Goal: Task Accomplishment & Management: Complete application form

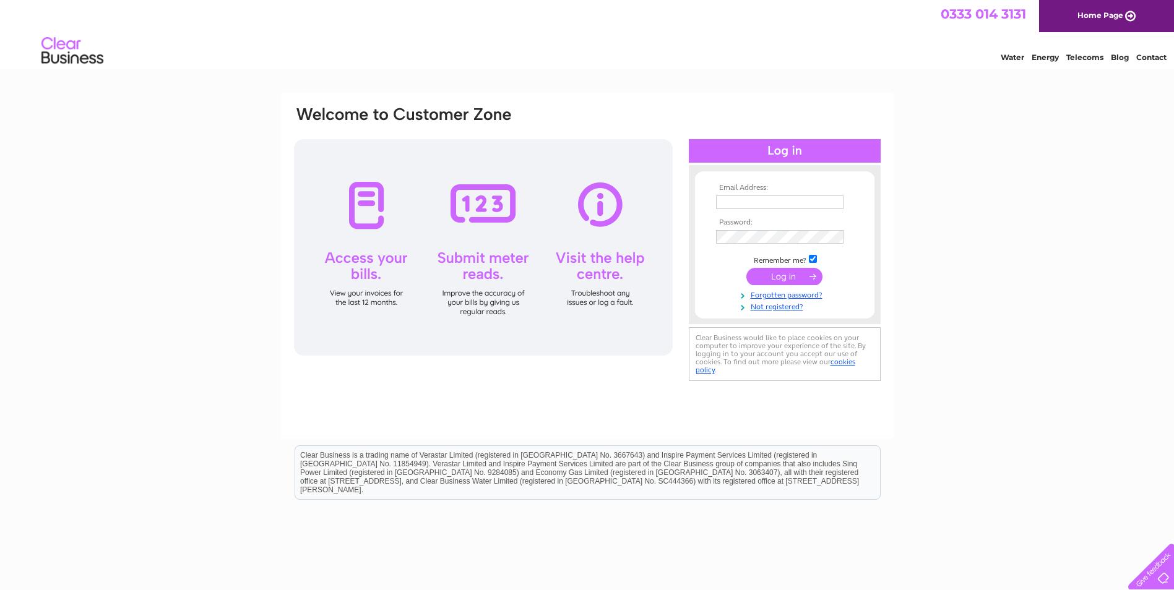
click at [362, 212] on div at bounding box center [483, 247] width 379 height 217
click at [788, 306] on link "Not registered?" at bounding box center [786, 306] width 140 height 12
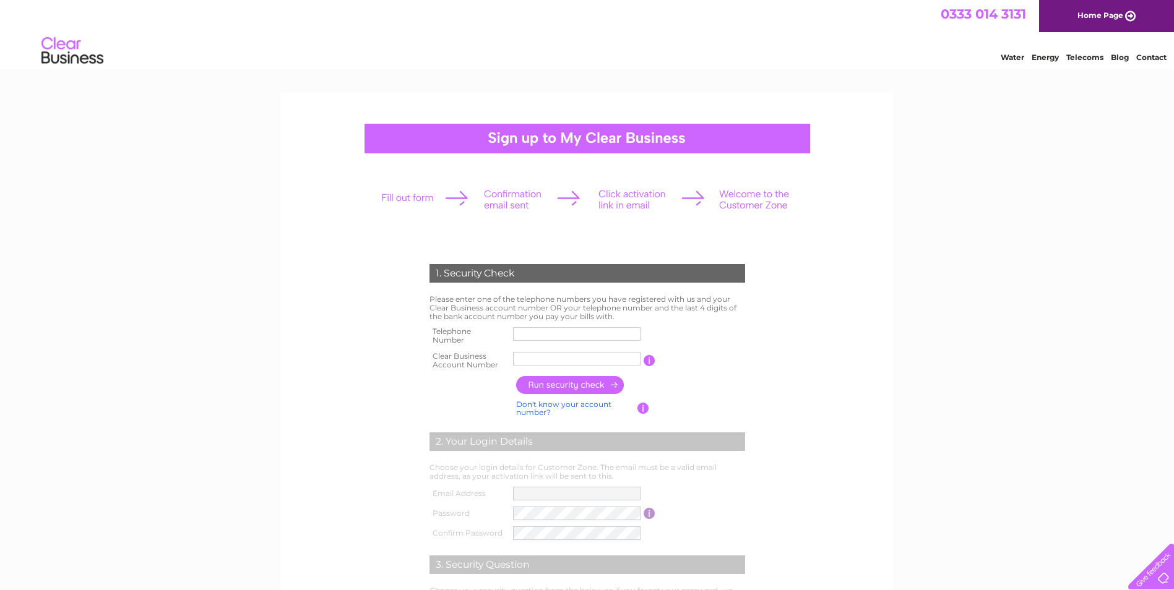
click at [582, 332] on input "text" at bounding box center [576, 334] width 127 height 14
paste input "07760 99789"
type input "07760 99789"
drag, startPoint x: 539, startPoint y: 356, endPoint x: 549, endPoint y: 358, distance: 10.8
click at [540, 356] on input "text" at bounding box center [576, 359] width 127 height 14
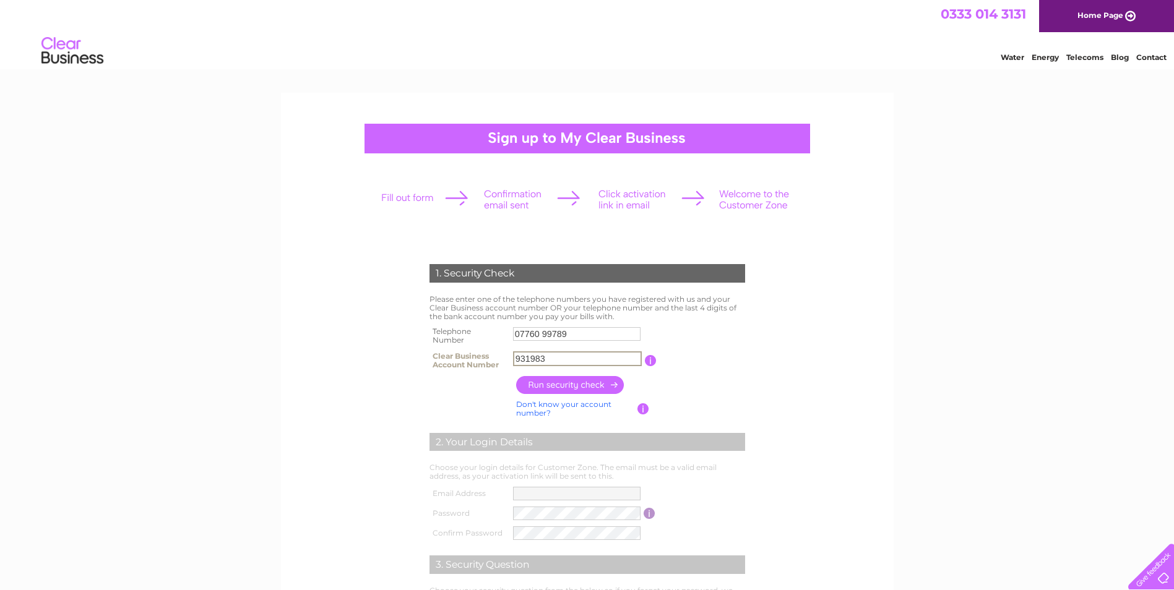
type input "931983"
click at [612, 382] on input "button" at bounding box center [570, 385] width 109 height 18
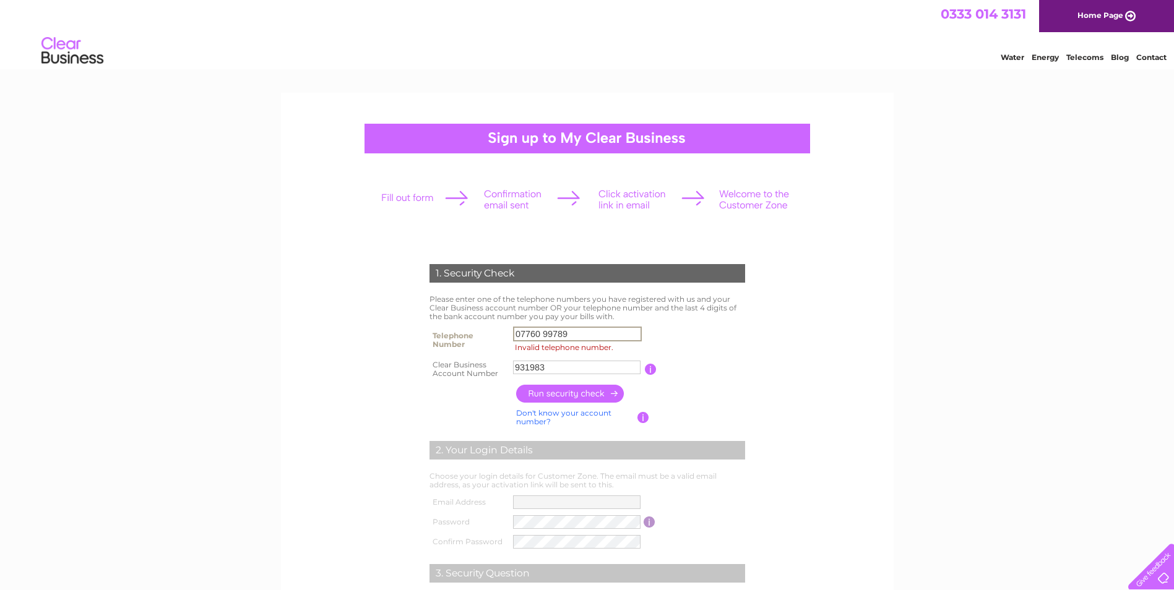
click at [514, 332] on input "07760 99789" at bounding box center [577, 334] width 129 height 15
drag, startPoint x: 582, startPoint y: 333, endPoint x: 476, endPoint y: 331, distance: 105.2
click at [476, 333] on tr "Telephone Number 07760 99789 Invalid telephone number." at bounding box center [587, 340] width 322 height 33
click at [558, 392] on input "button" at bounding box center [570, 394] width 109 height 18
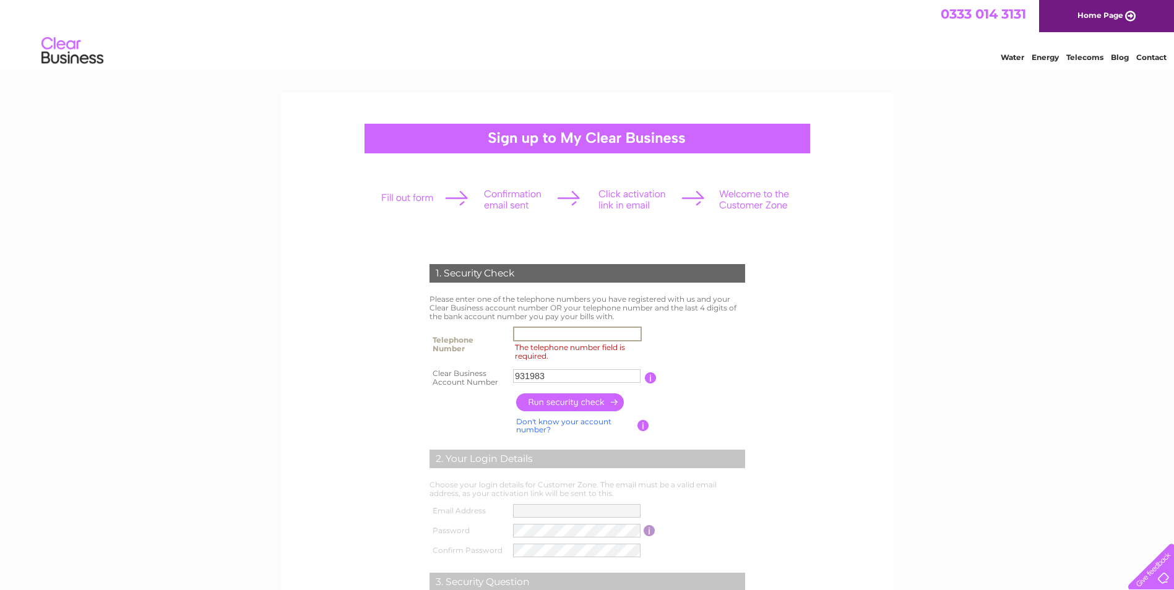
click at [552, 337] on input "The telephone number field is required." at bounding box center [577, 334] width 129 height 15
paste input "07760 99789"
drag, startPoint x: 539, startPoint y: 335, endPoint x: 596, endPoint y: 348, distance: 59.0
click at [540, 335] on input "07760 99789" at bounding box center [577, 334] width 129 height 15
click at [586, 337] on input "0776099789" at bounding box center [577, 334] width 129 height 15
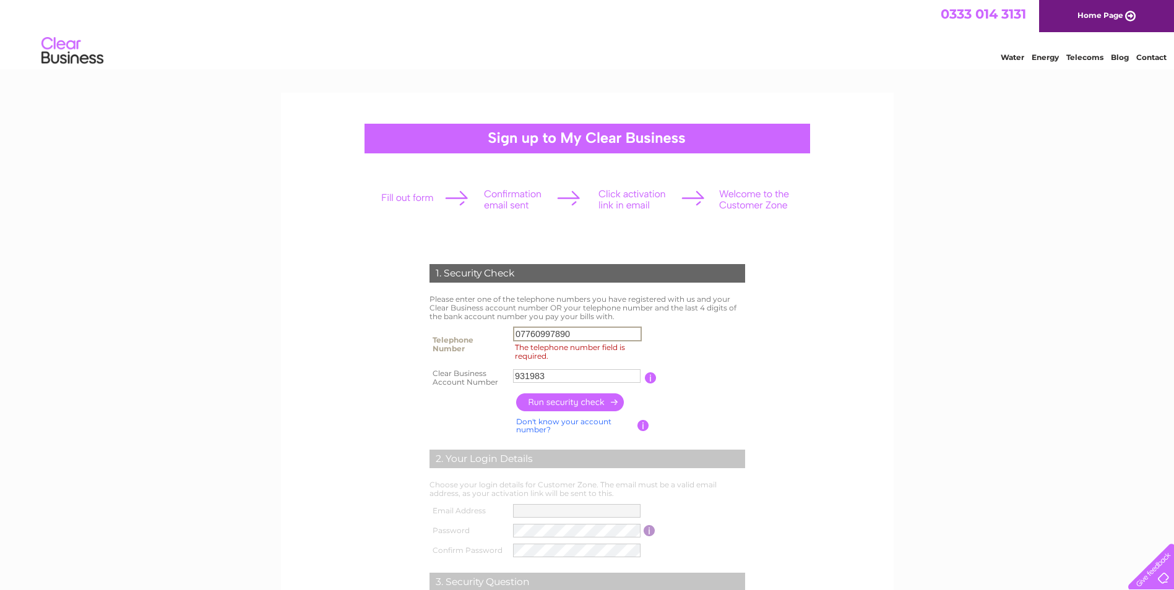
type input "07760997890"
click at [569, 395] on input "button" at bounding box center [570, 402] width 109 height 18
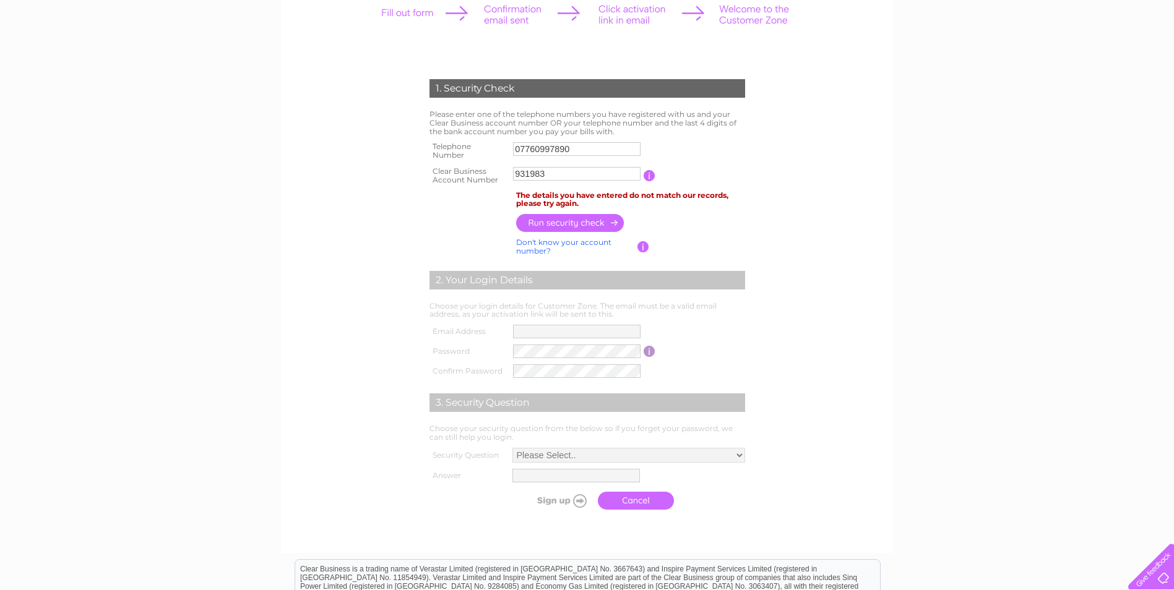
scroll to position [186, 0]
click at [646, 176] on input "button" at bounding box center [649, 175] width 12 height 11
click at [516, 173] on input "931983" at bounding box center [576, 173] width 127 height 14
type input "CB931983"
click at [573, 223] on input "button" at bounding box center [570, 223] width 109 height 18
